Goal: Transaction & Acquisition: Obtain resource

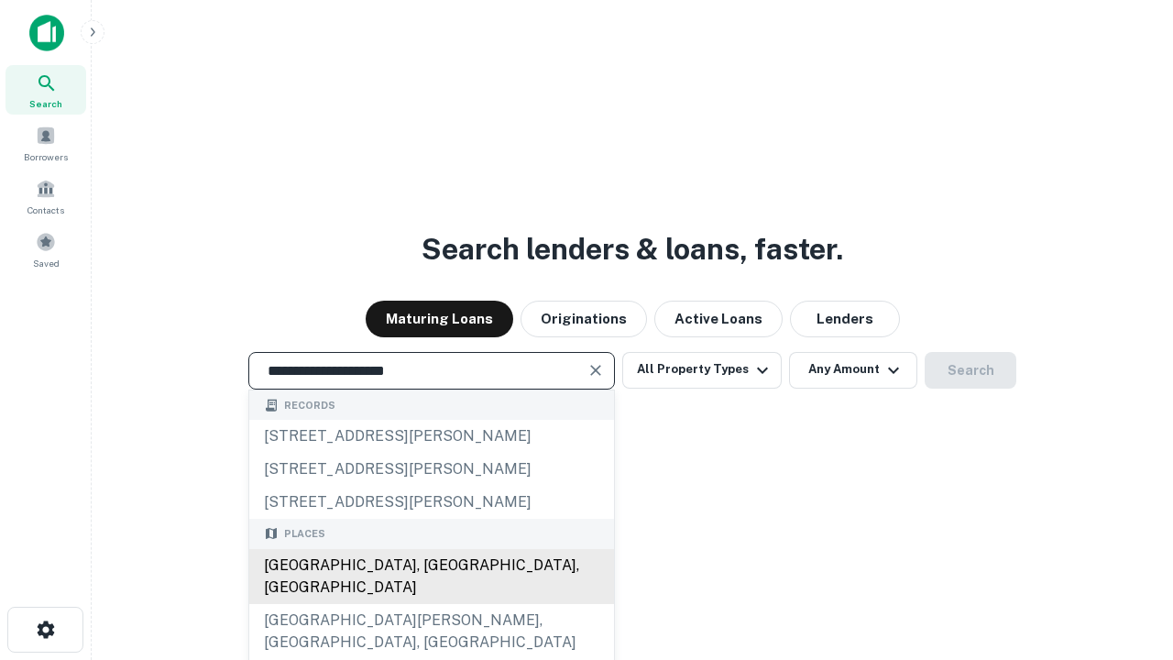
click at [431, 604] on div "[GEOGRAPHIC_DATA], [GEOGRAPHIC_DATA], [GEOGRAPHIC_DATA]" at bounding box center [431, 576] width 365 height 55
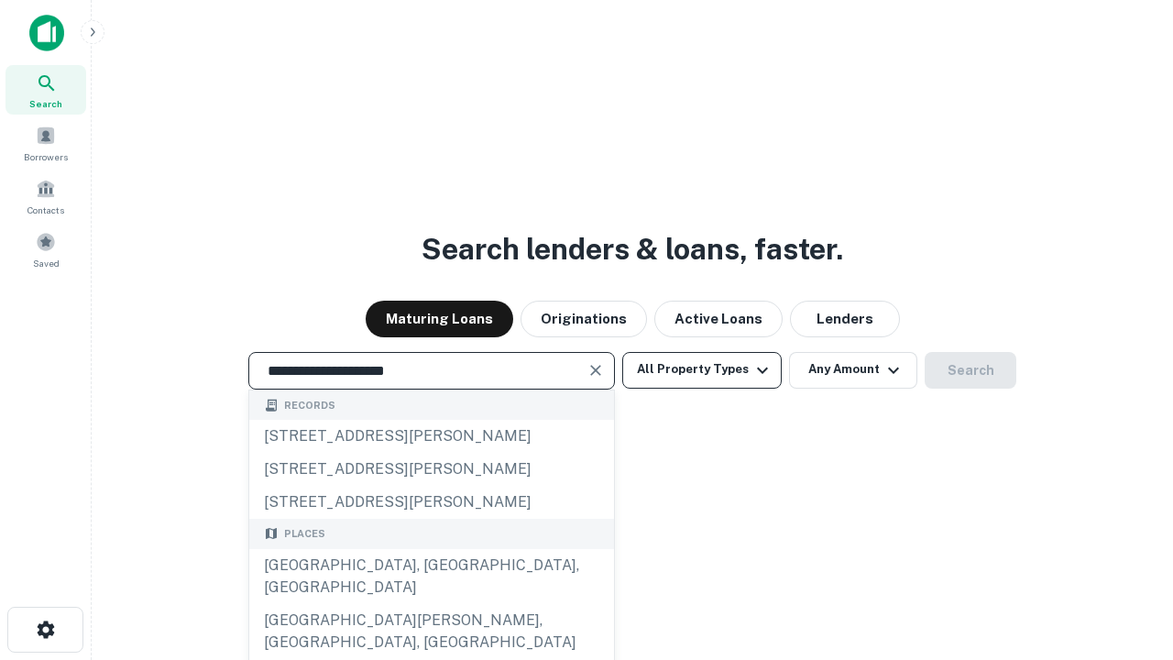
type input "**********"
click at [702, 369] on button "All Property Types" at bounding box center [701, 370] width 159 height 37
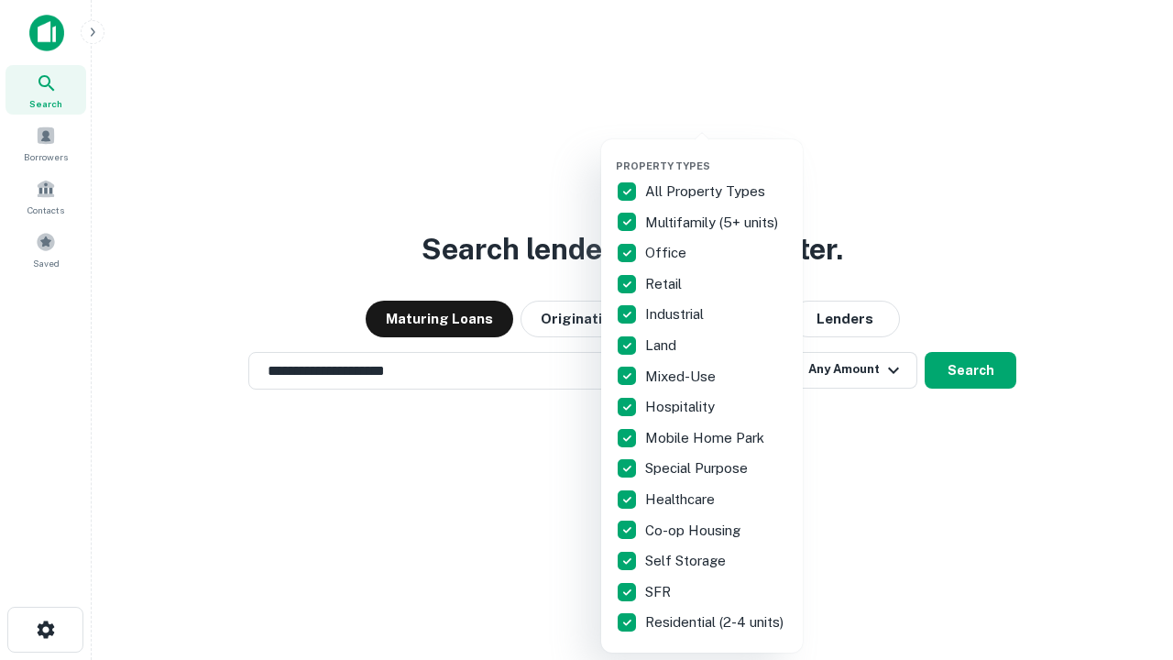
click at [716, 154] on button "button" at bounding box center [717, 154] width 202 height 1
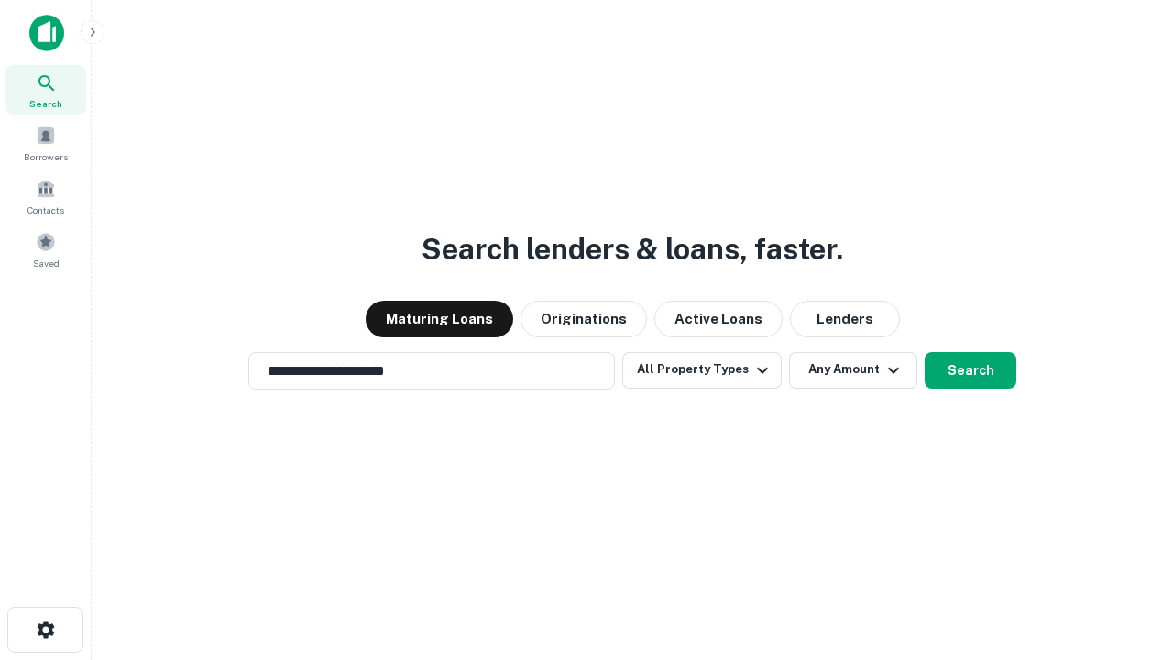
scroll to position [11, 221]
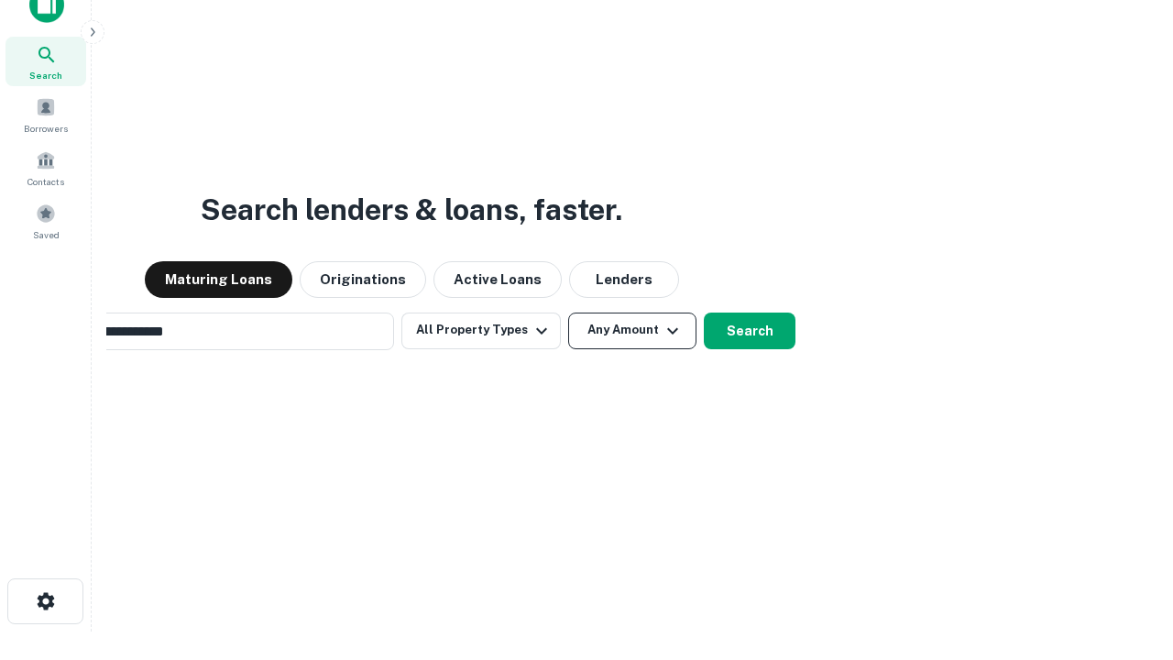
click at [568, 312] on button "Any Amount" at bounding box center [632, 330] width 128 height 37
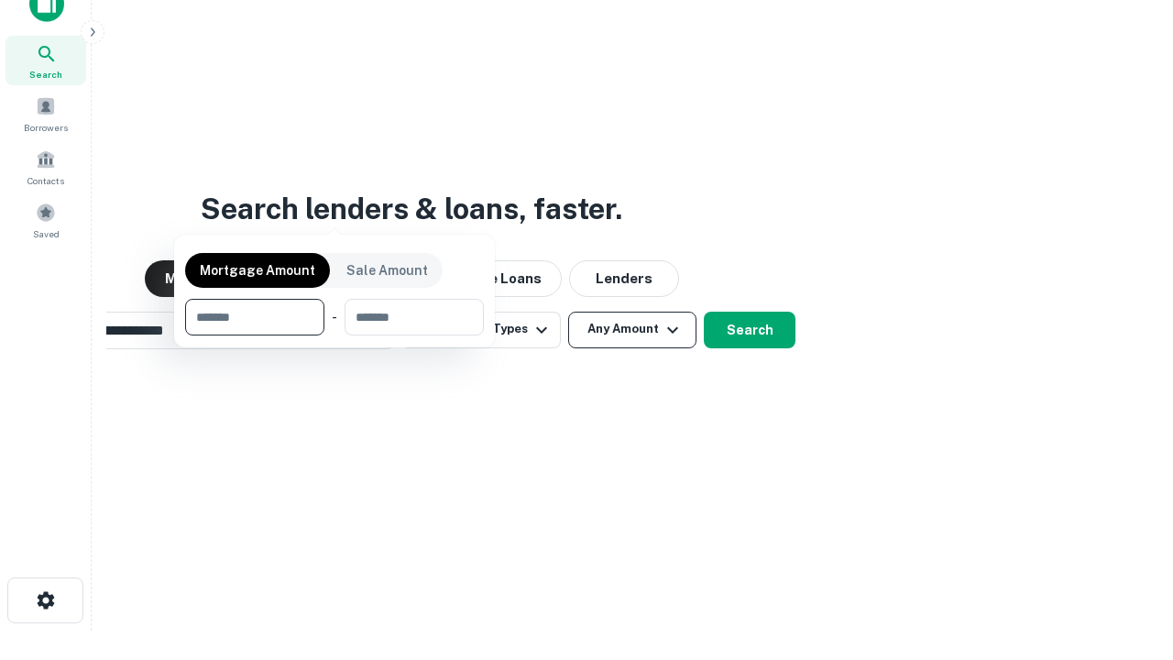
scroll to position [132, 519]
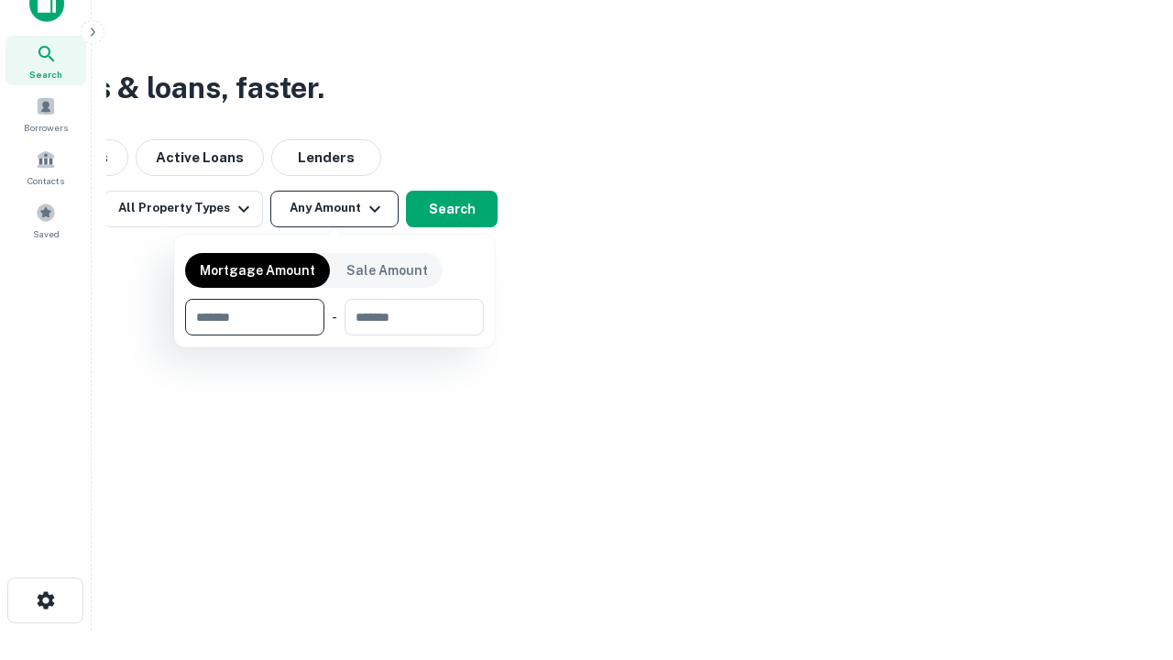
type input "*******"
click at [334, 335] on button "button" at bounding box center [334, 335] width 299 height 1
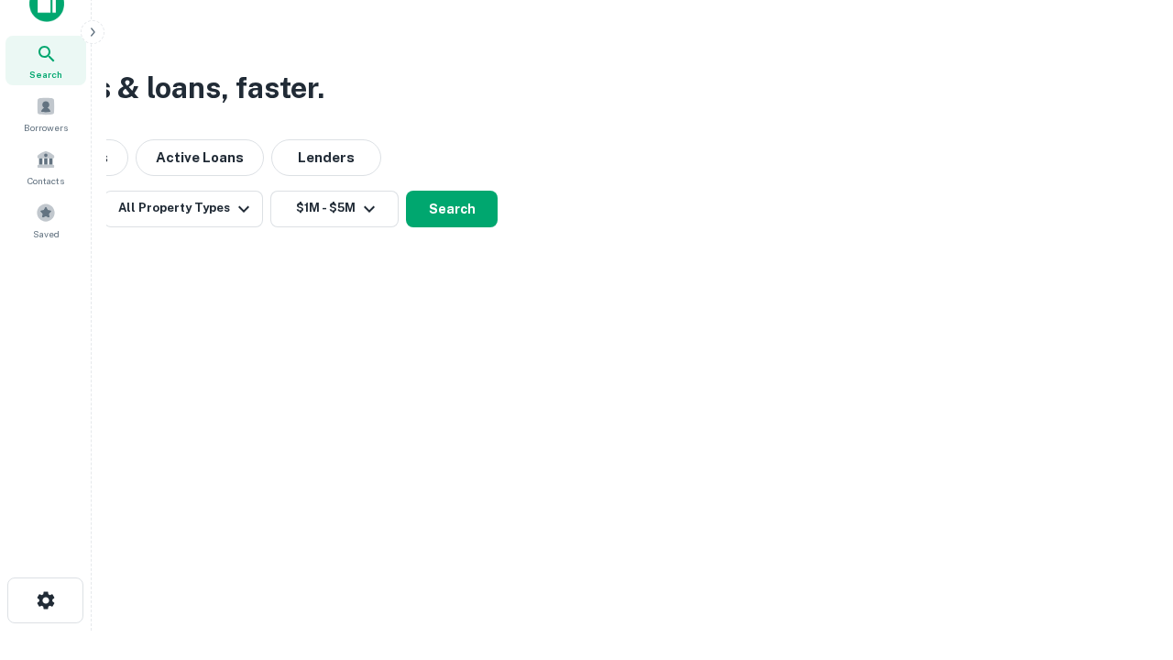
scroll to position [0, 0]
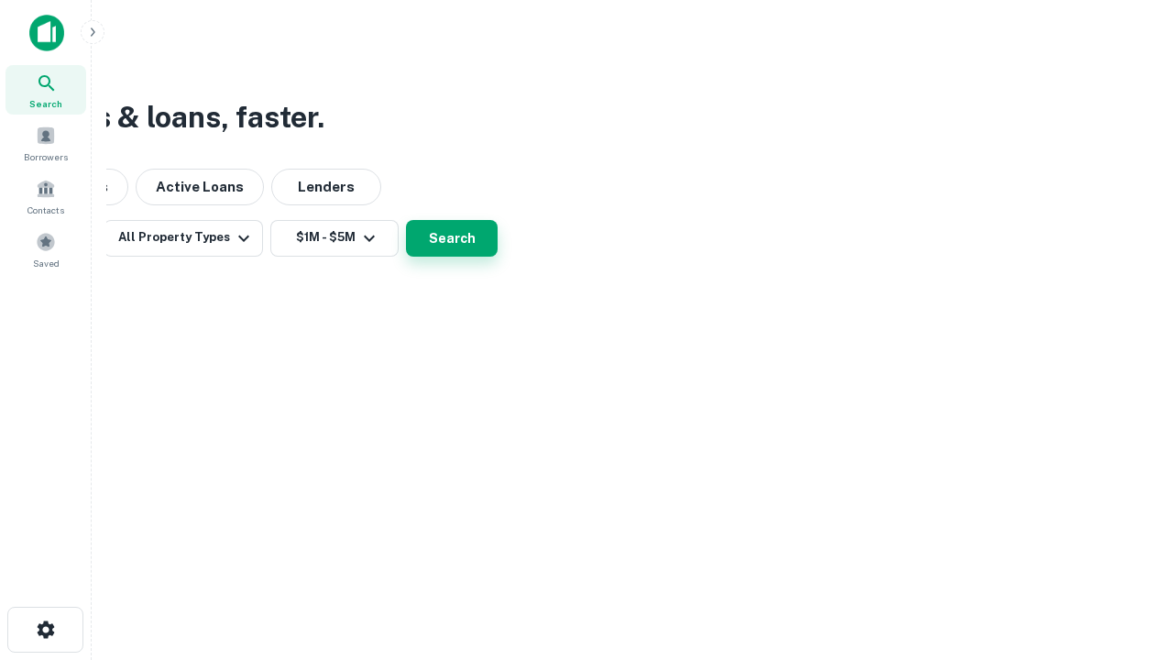
click at [497, 257] on button "Search" at bounding box center [452, 238] width 92 height 37
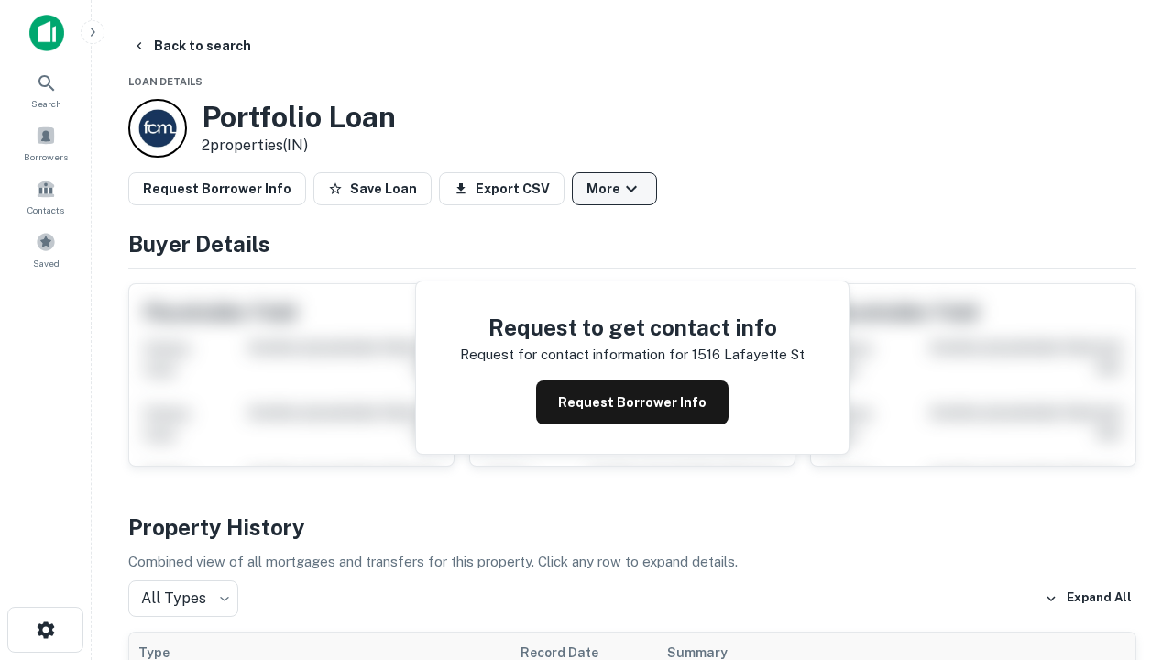
click at [614, 189] on button "More" at bounding box center [614, 188] width 85 height 33
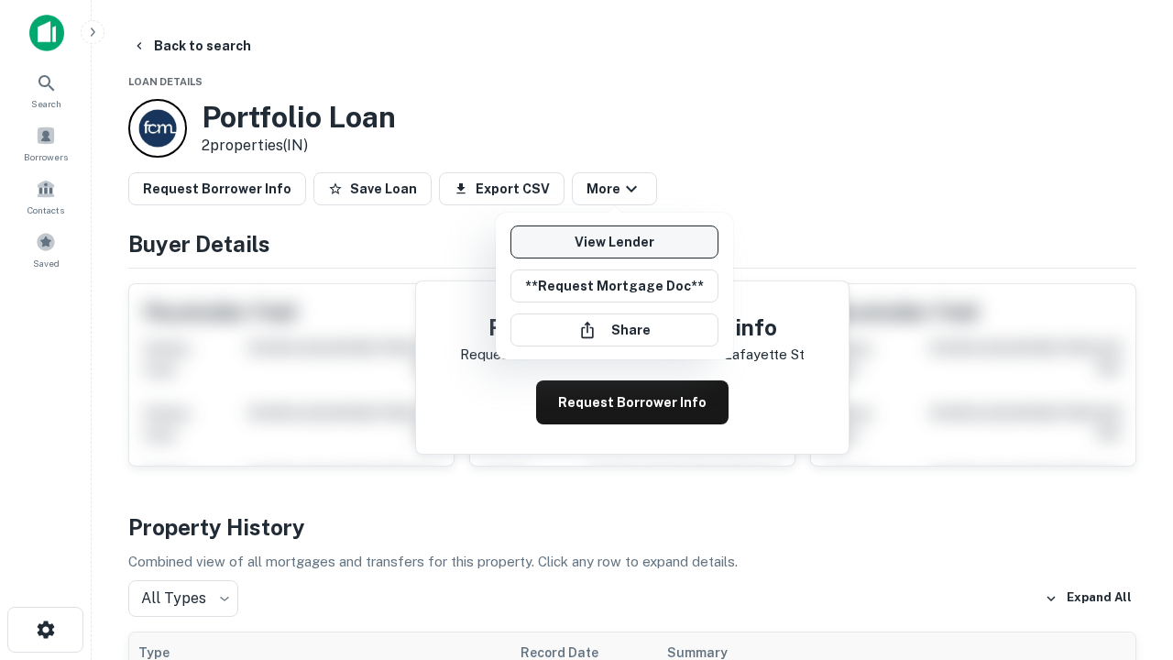
click at [614, 242] on link "View Lender" at bounding box center [614, 241] width 208 height 33
